Goal: Task Accomplishment & Management: Complete application form

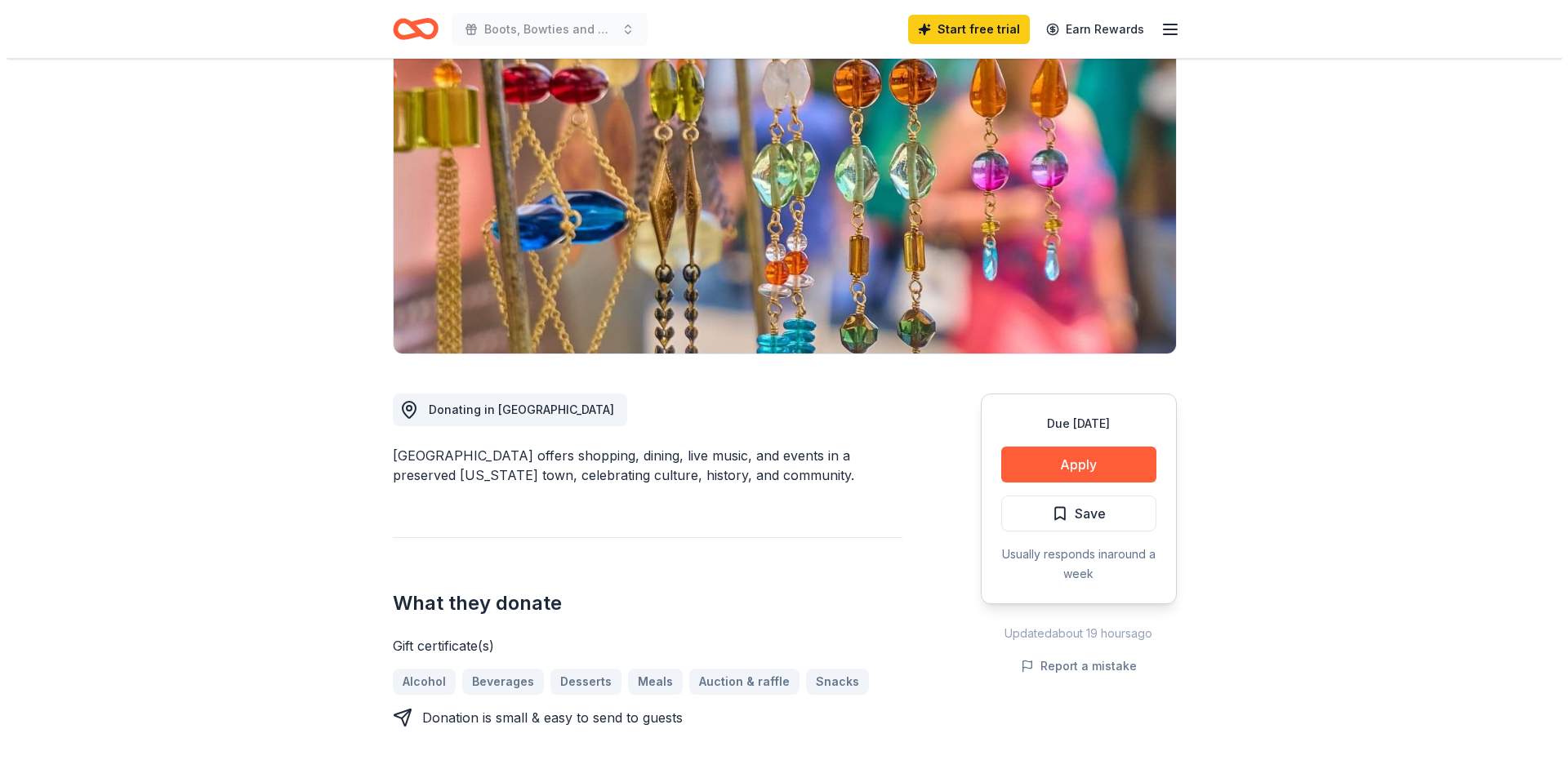
scroll to position [408, 0]
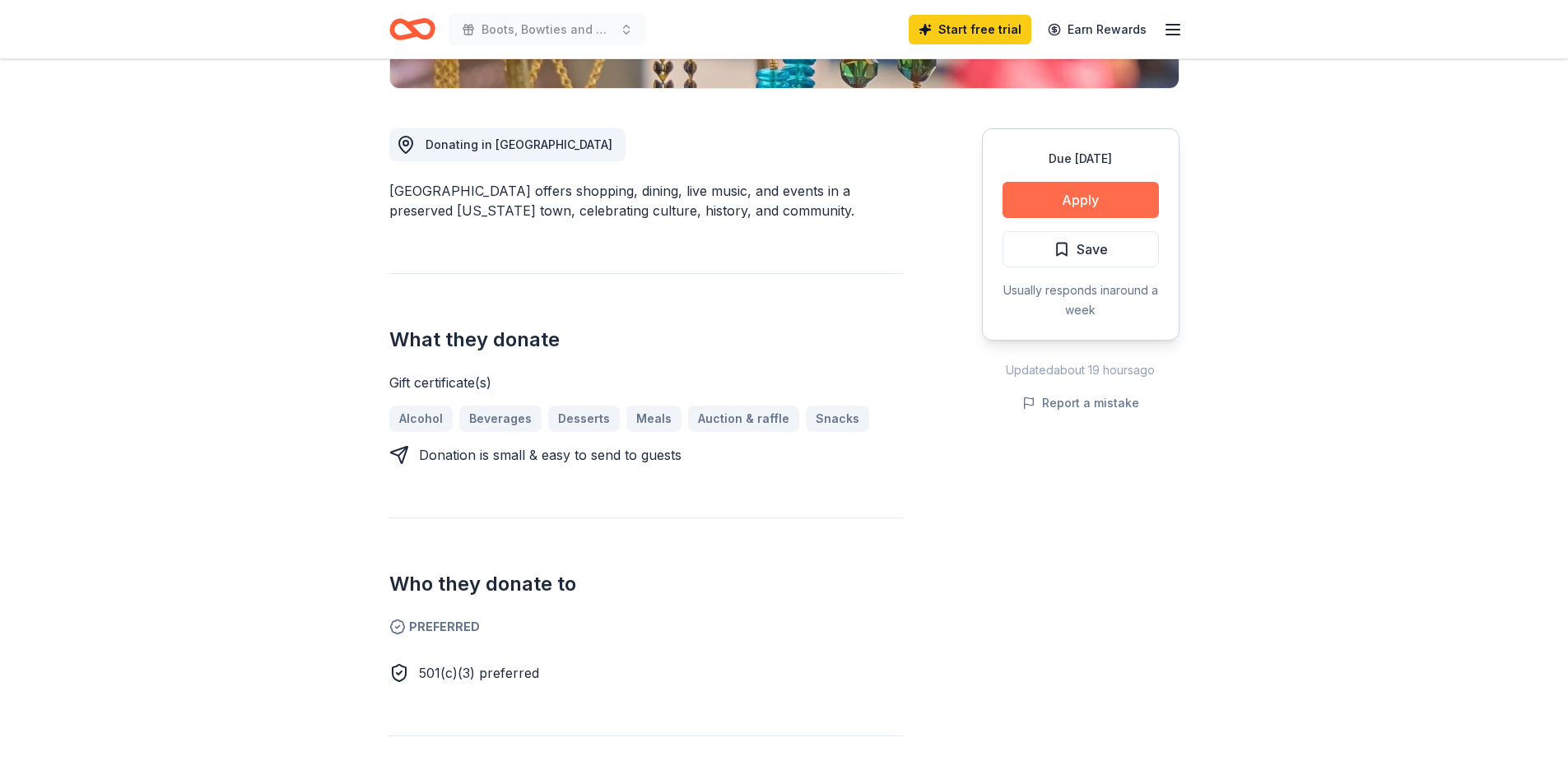
click at [1078, 188] on button "Apply" at bounding box center [1080, 200] width 157 height 36
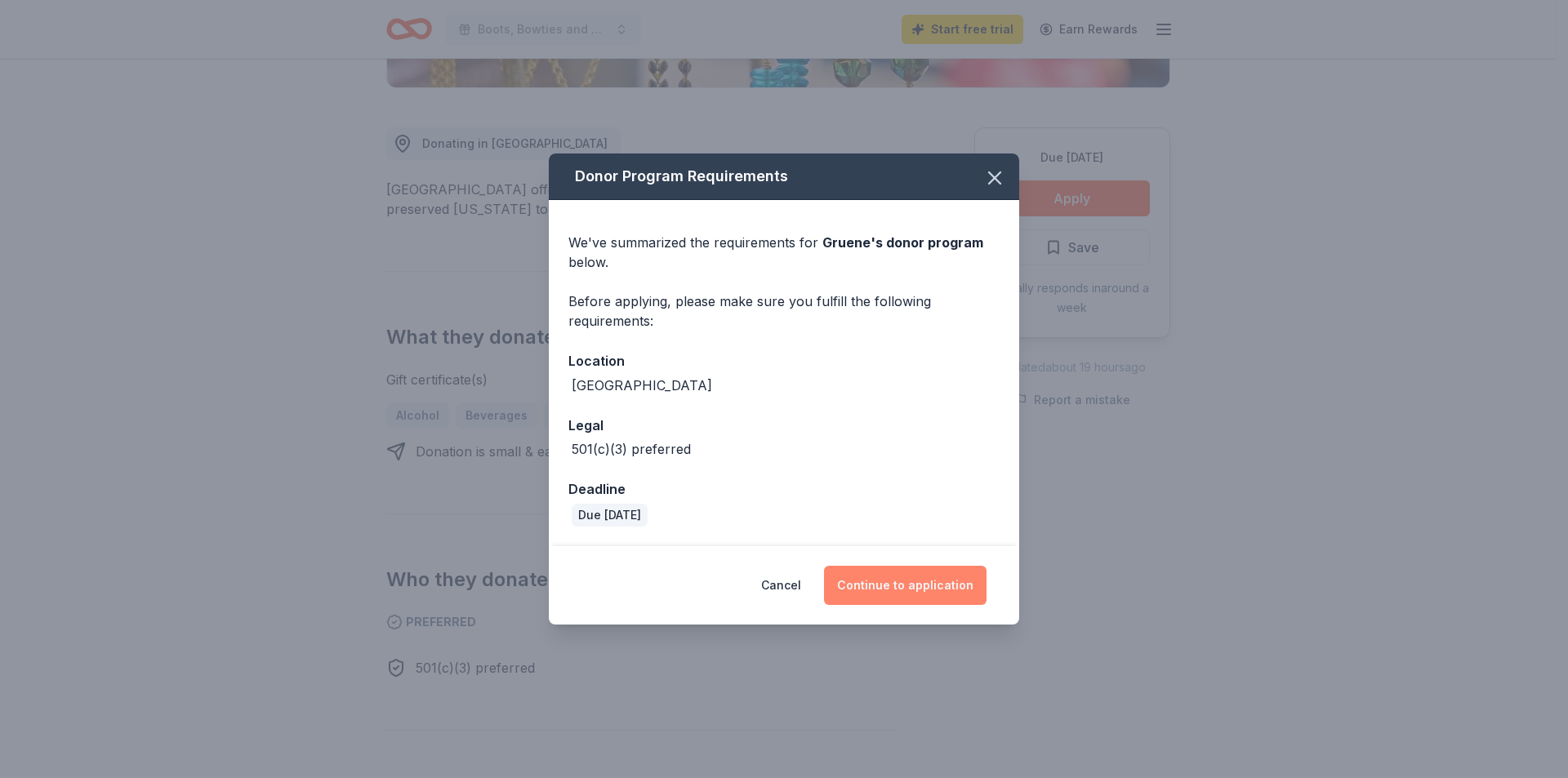
click at [911, 586] on button "Continue to application" at bounding box center [905, 586] width 162 height 39
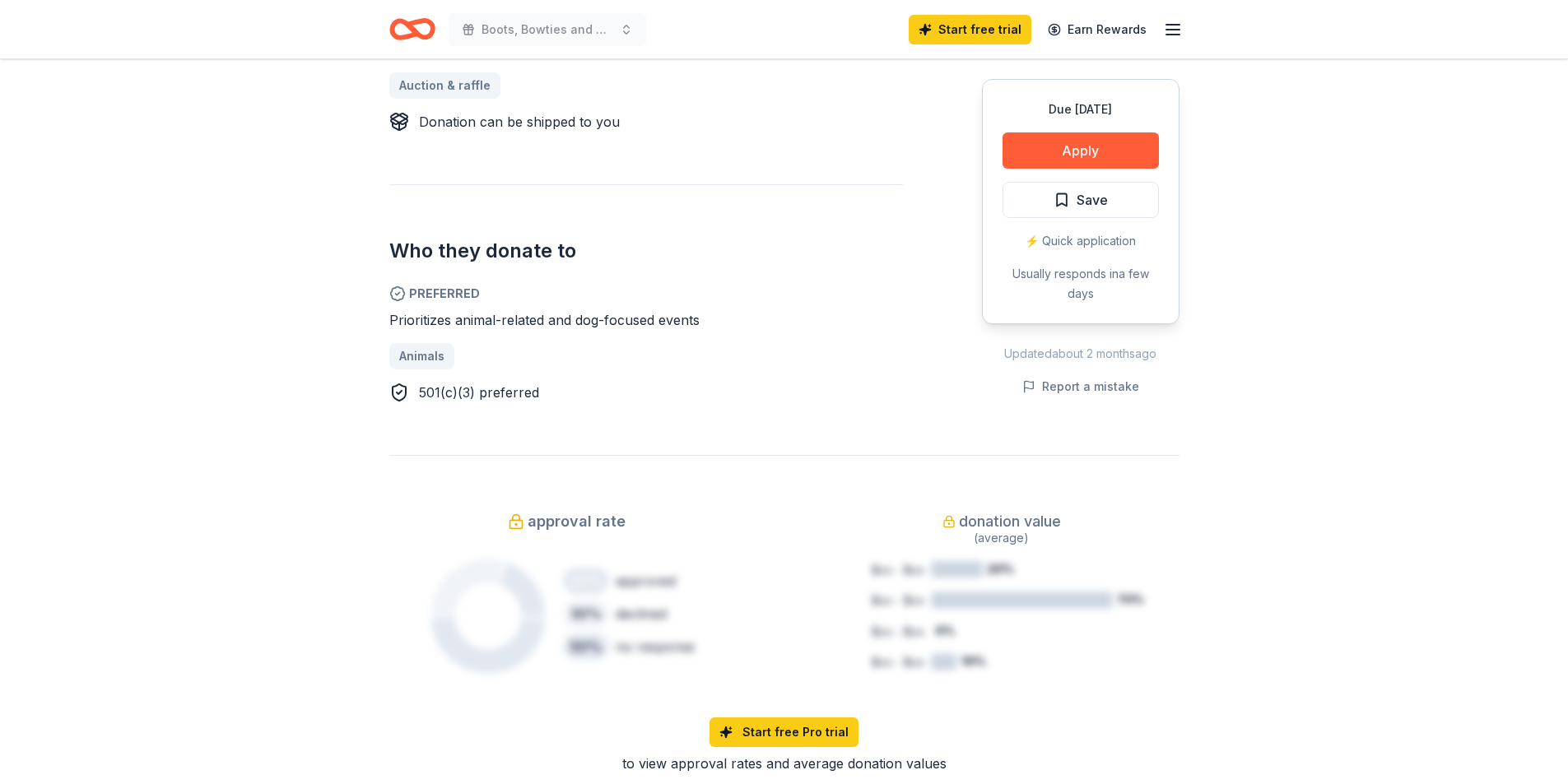
scroll to position [741, 0]
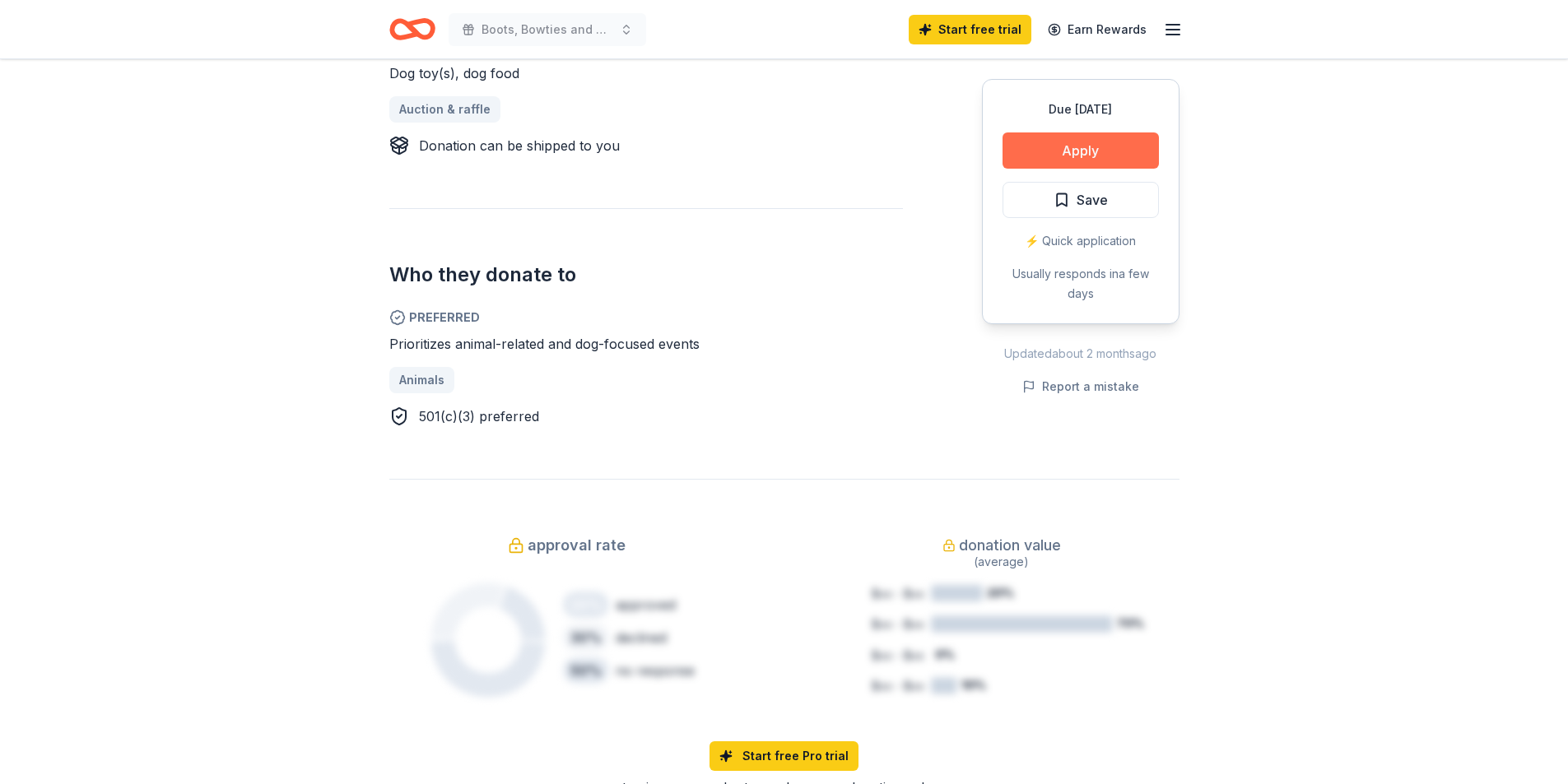
click at [1057, 152] on button "Apply" at bounding box center [1080, 151] width 157 height 36
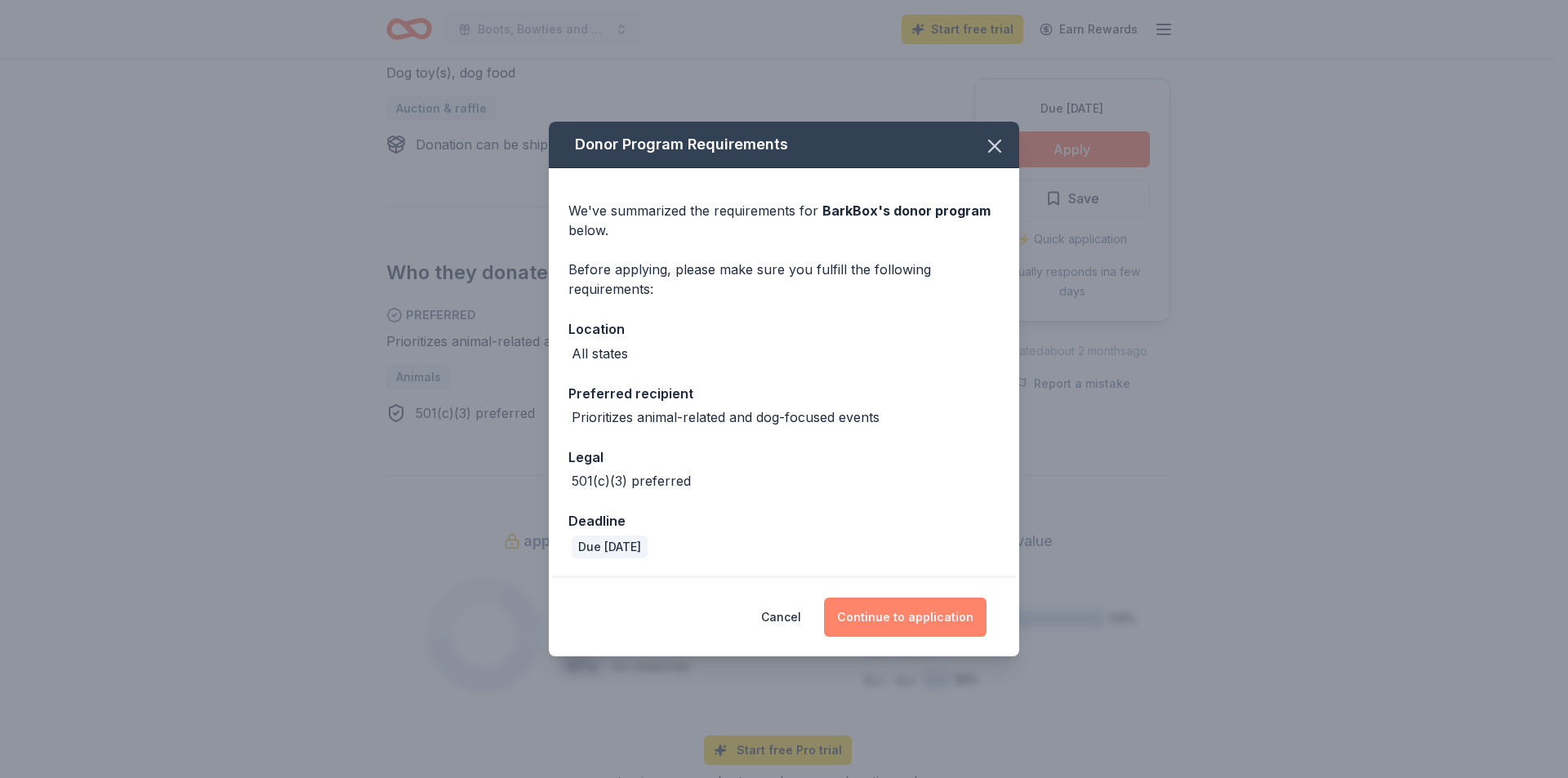
click at [913, 606] on div "Cancel Continue to application" at bounding box center [784, 618] width 405 height 39
click at [907, 616] on button "Continue to application" at bounding box center [905, 618] width 162 height 39
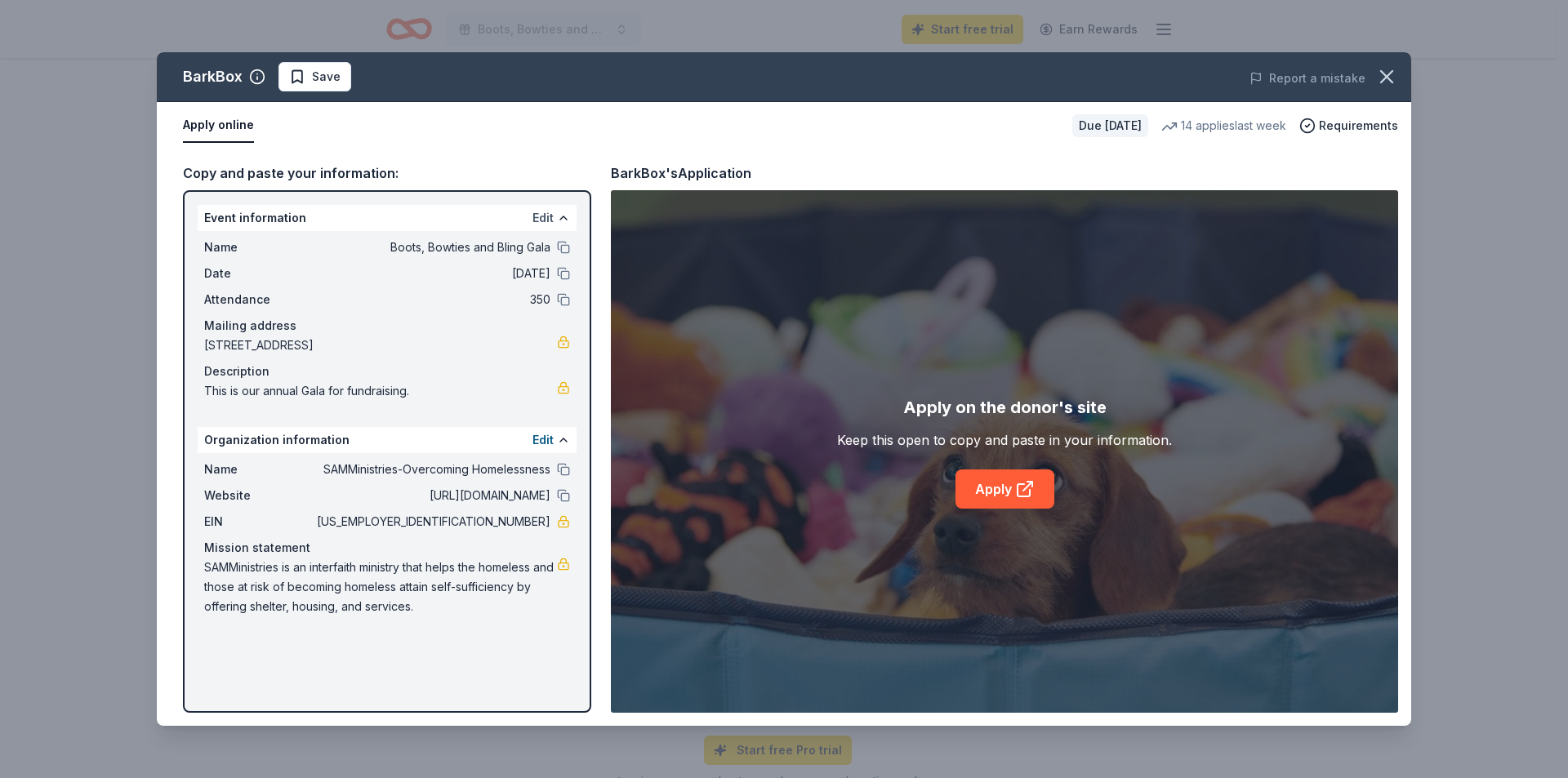
click at [540, 215] on button "Edit" at bounding box center [543, 218] width 21 height 19
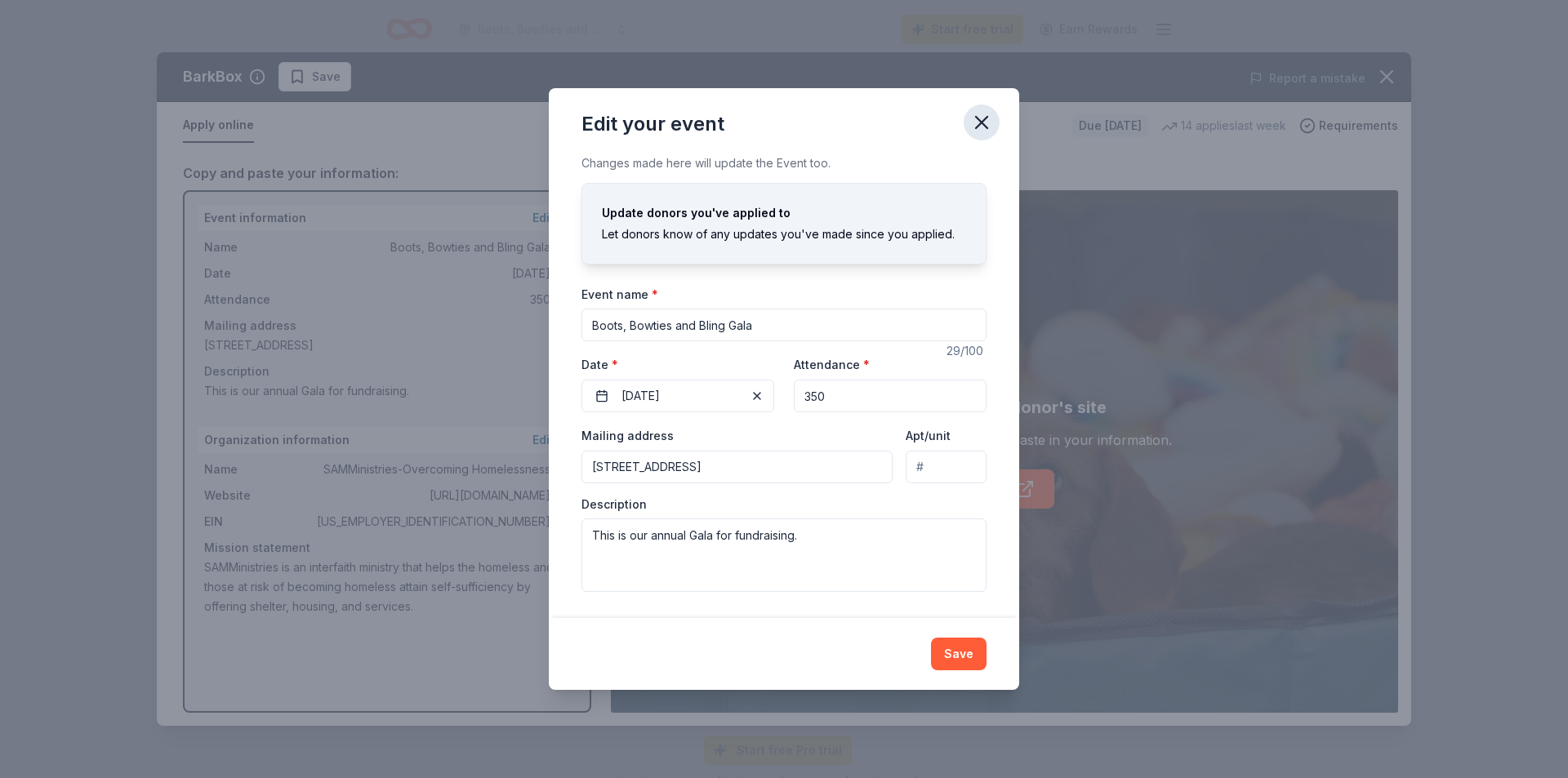
click at [977, 120] on icon "button" at bounding box center [981, 122] width 23 height 23
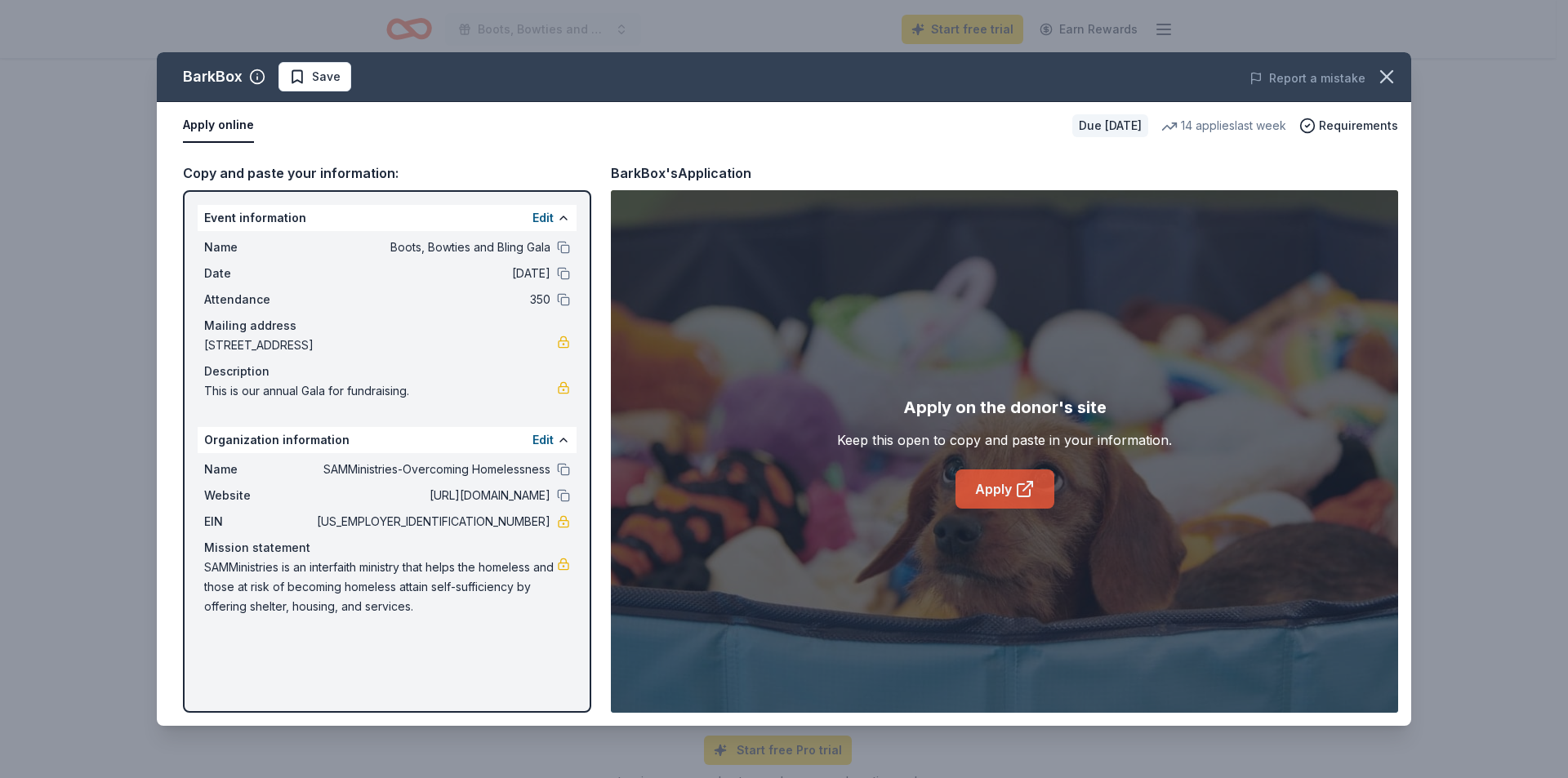
click at [1024, 483] on icon at bounding box center [1024, 489] width 19 height 19
click at [1386, 70] on icon "button" at bounding box center [1386, 76] width 23 height 23
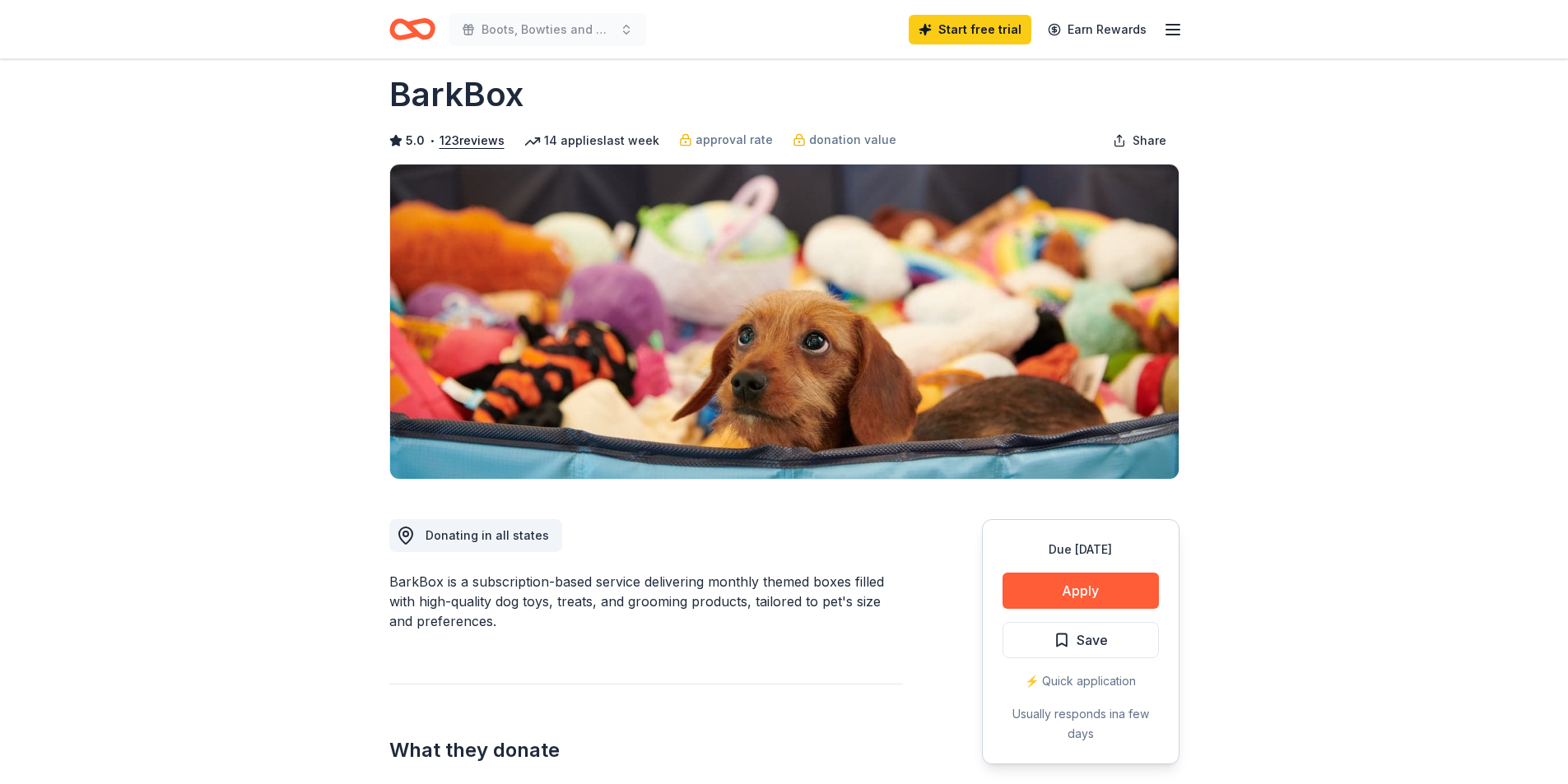
scroll to position [0, 0]
